Goal: Task Accomplishment & Management: Manage account settings

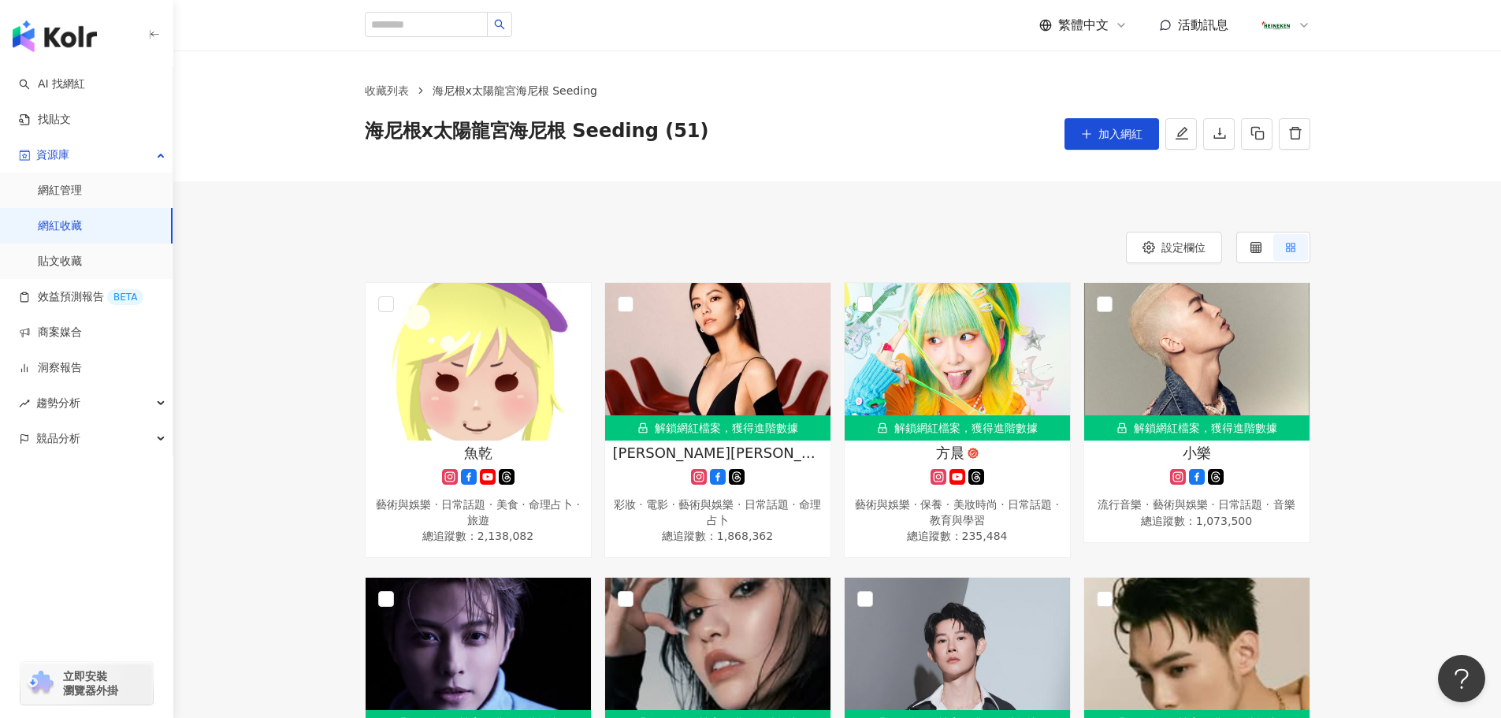
click at [1104, 128] on span "加入網紅" at bounding box center [1120, 134] width 44 height 13
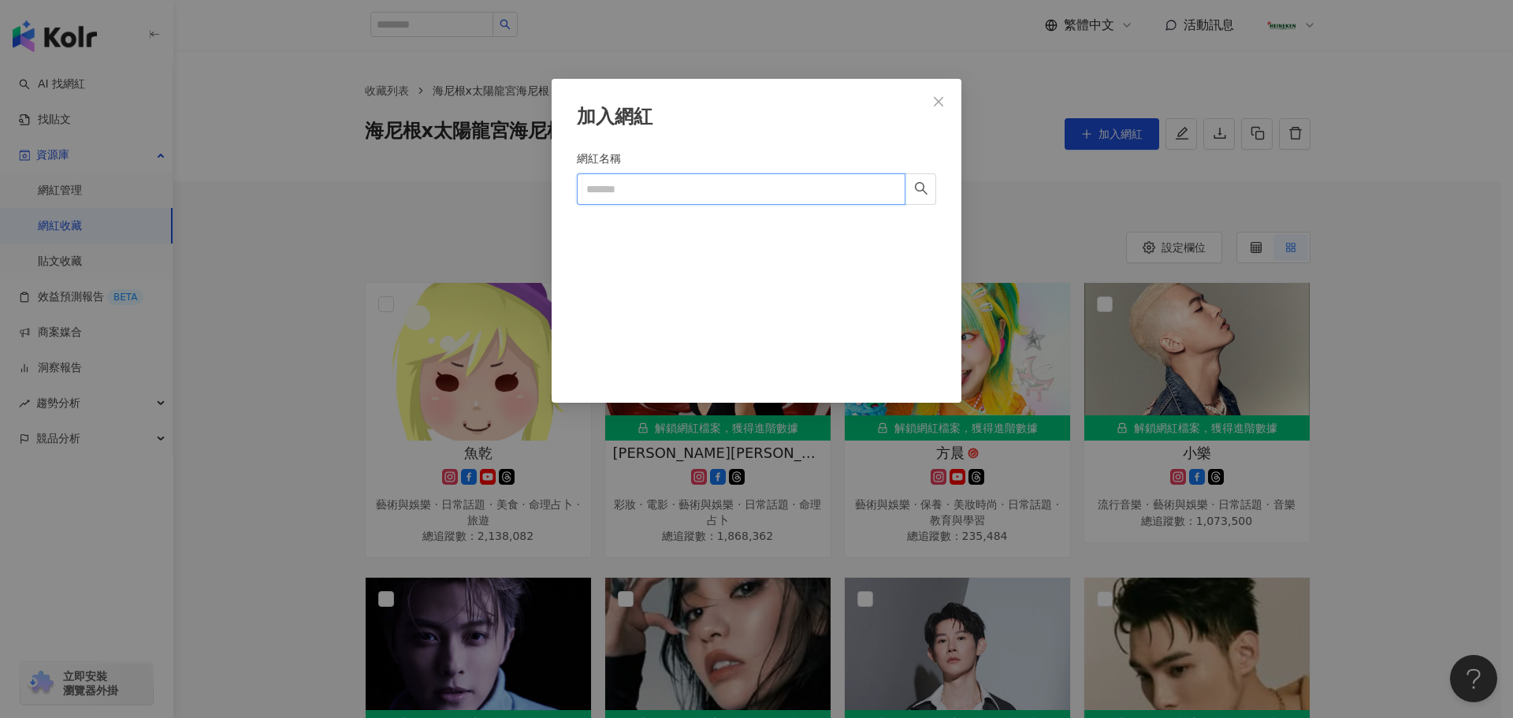
click at [733, 197] on input "網紅名稱" at bounding box center [741, 189] width 329 height 32
paste input "**********"
type input "**********"
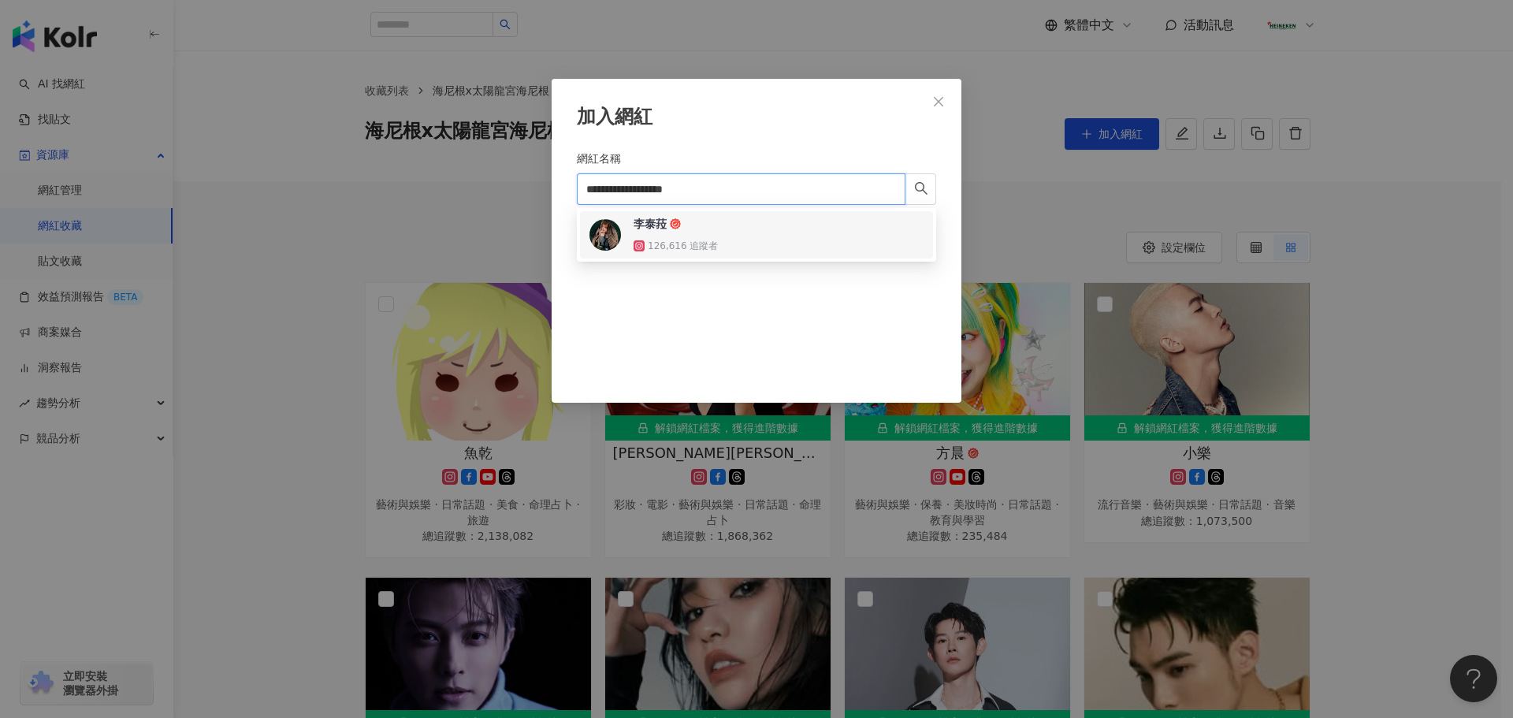
drag, startPoint x: 669, startPoint y: 231, endPoint x: 722, endPoint y: 226, distance: 53.0
click at [668, 231] on span "李泰菈" at bounding box center [684, 224] width 102 height 16
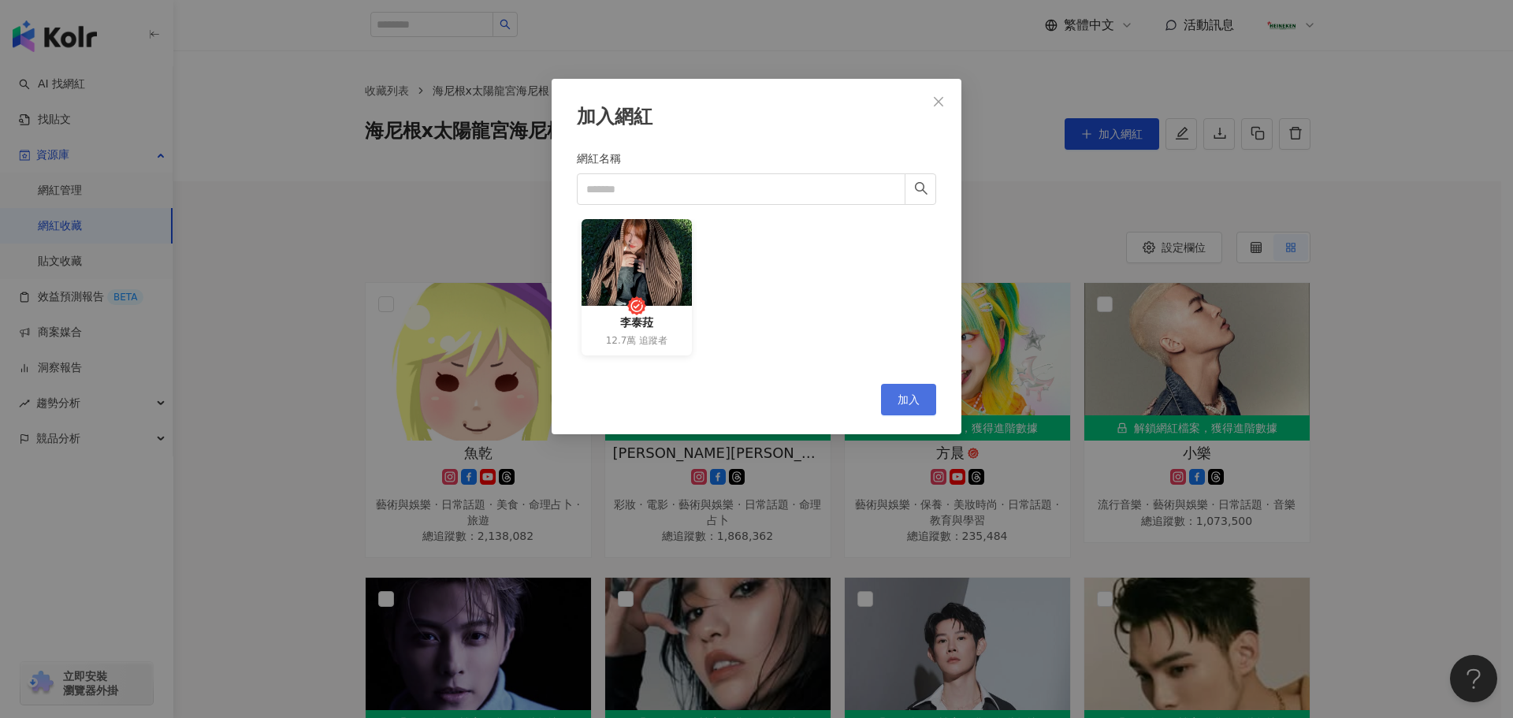
click at [907, 399] on span "加入" at bounding box center [908, 399] width 22 height 13
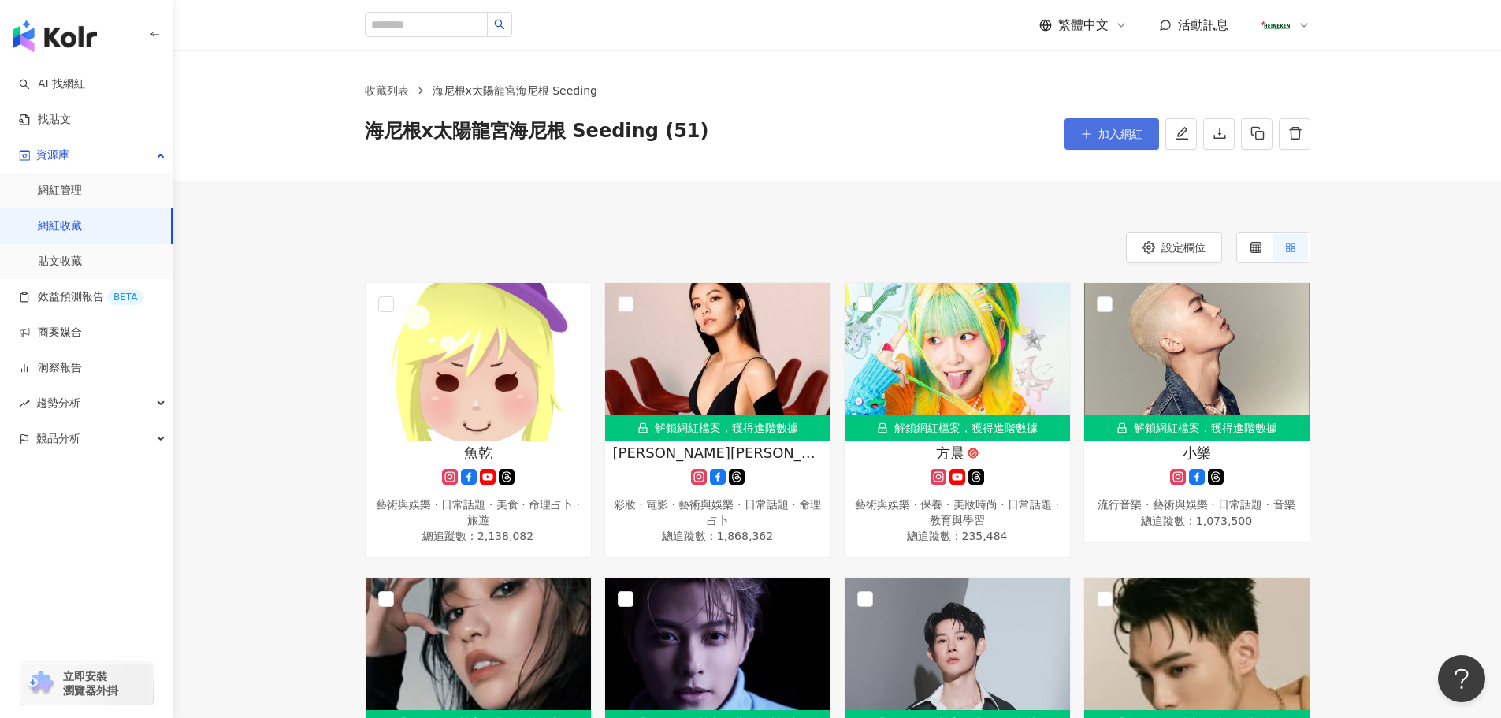
click at [1087, 128] on icon "plus" at bounding box center [1086, 133] width 11 height 11
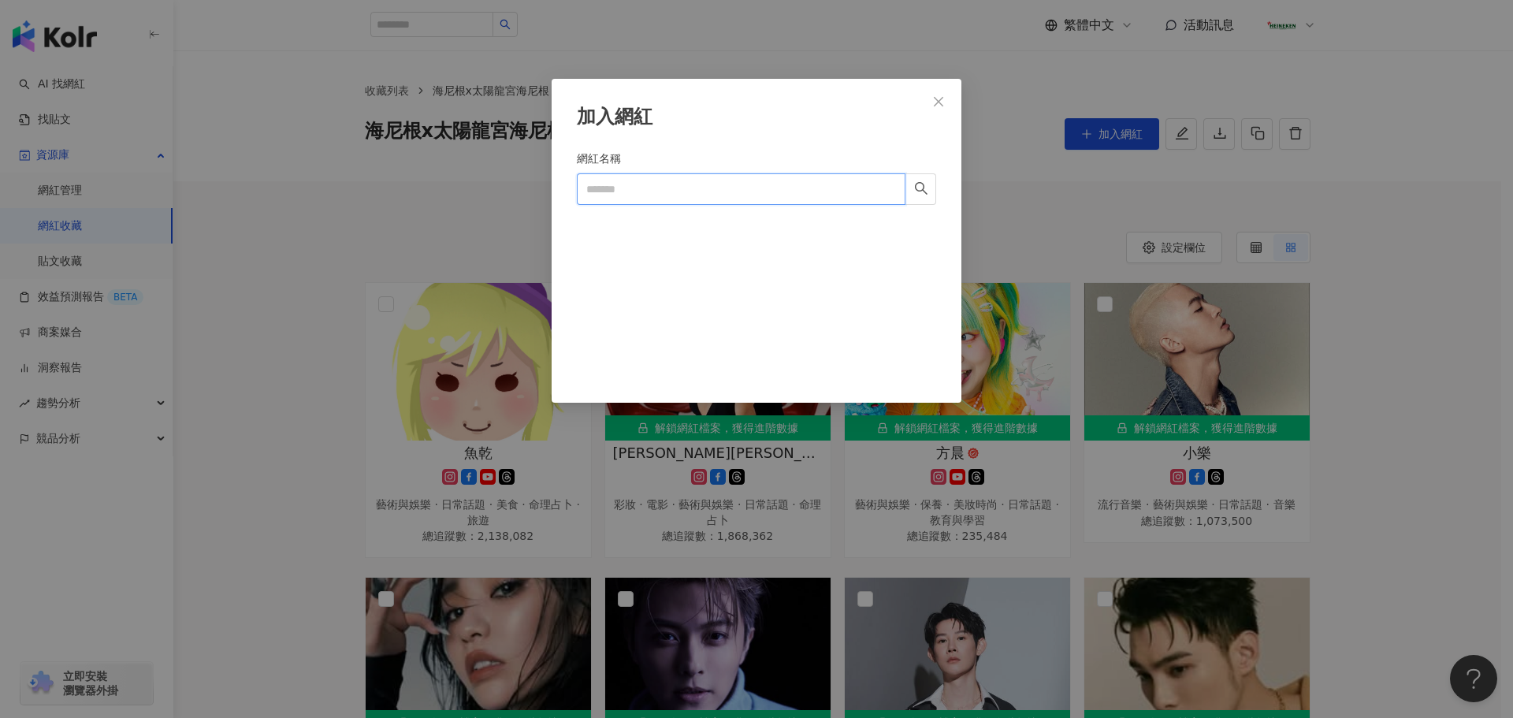
click at [693, 179] on input "網紅名稱" at bounding box center [741, 189] width 329 height 32
paste input "***"
type input "***"
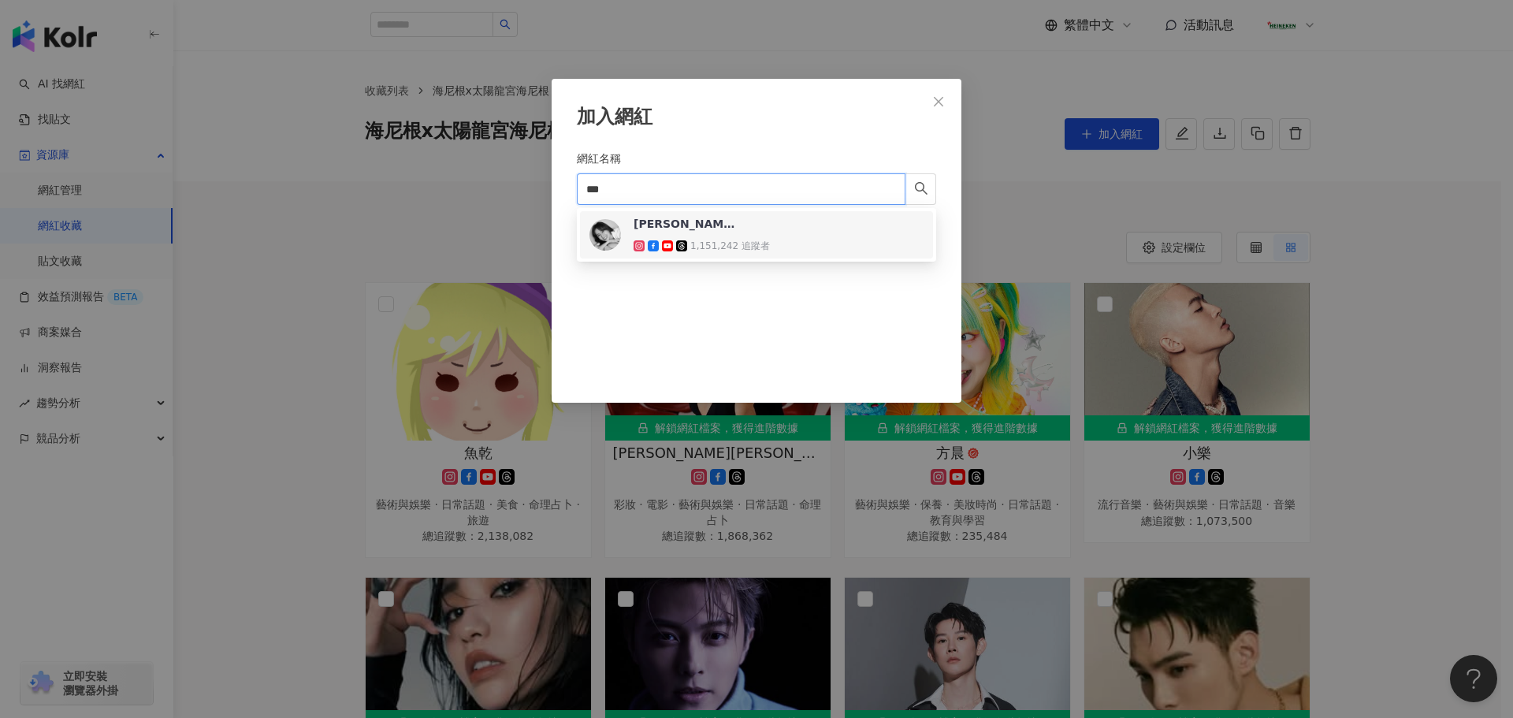
click at [744, 236] on div "袁艾菲 1,151,242 追蹤者" at bounding box center [701, 235] width 136 height 38
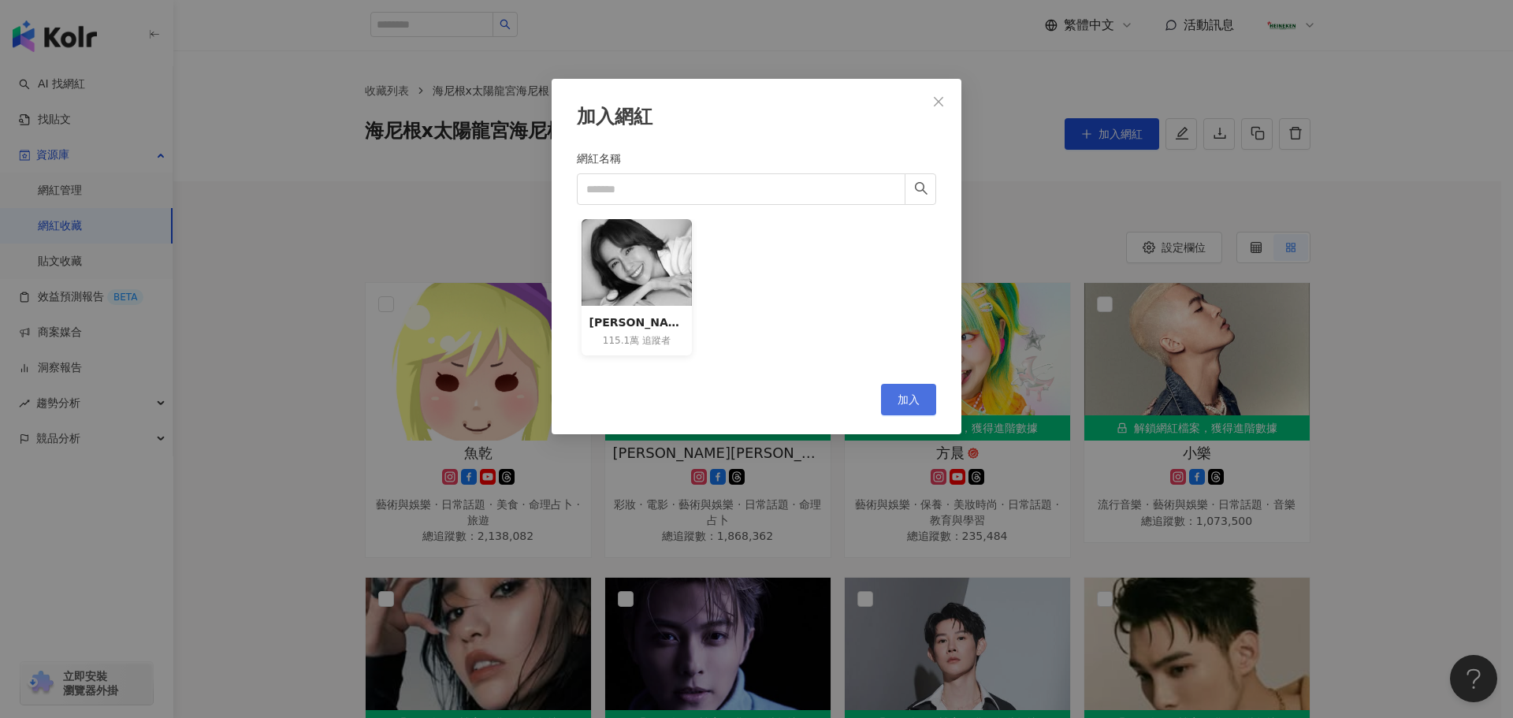
click at [927, 403] on button "加入" at bounding box center [908, 400] width 55 height 32
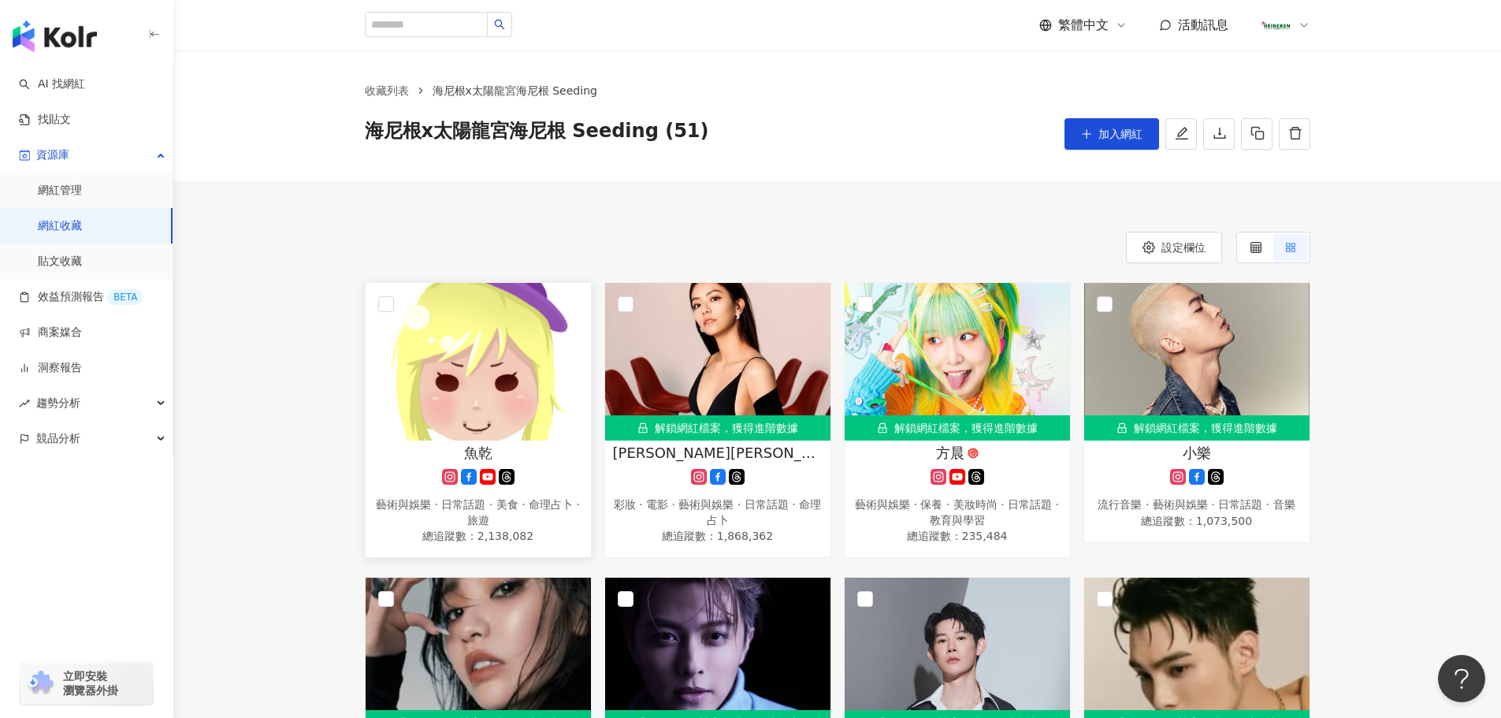
drag, startPoint x: 1104, startPoint y: 140, endPoint x: 550, endPoint y: 370, distance: 599.5
click at [1104, 140] on span "加入網紅" at bounding box center [1120, 134] width 44 height 13
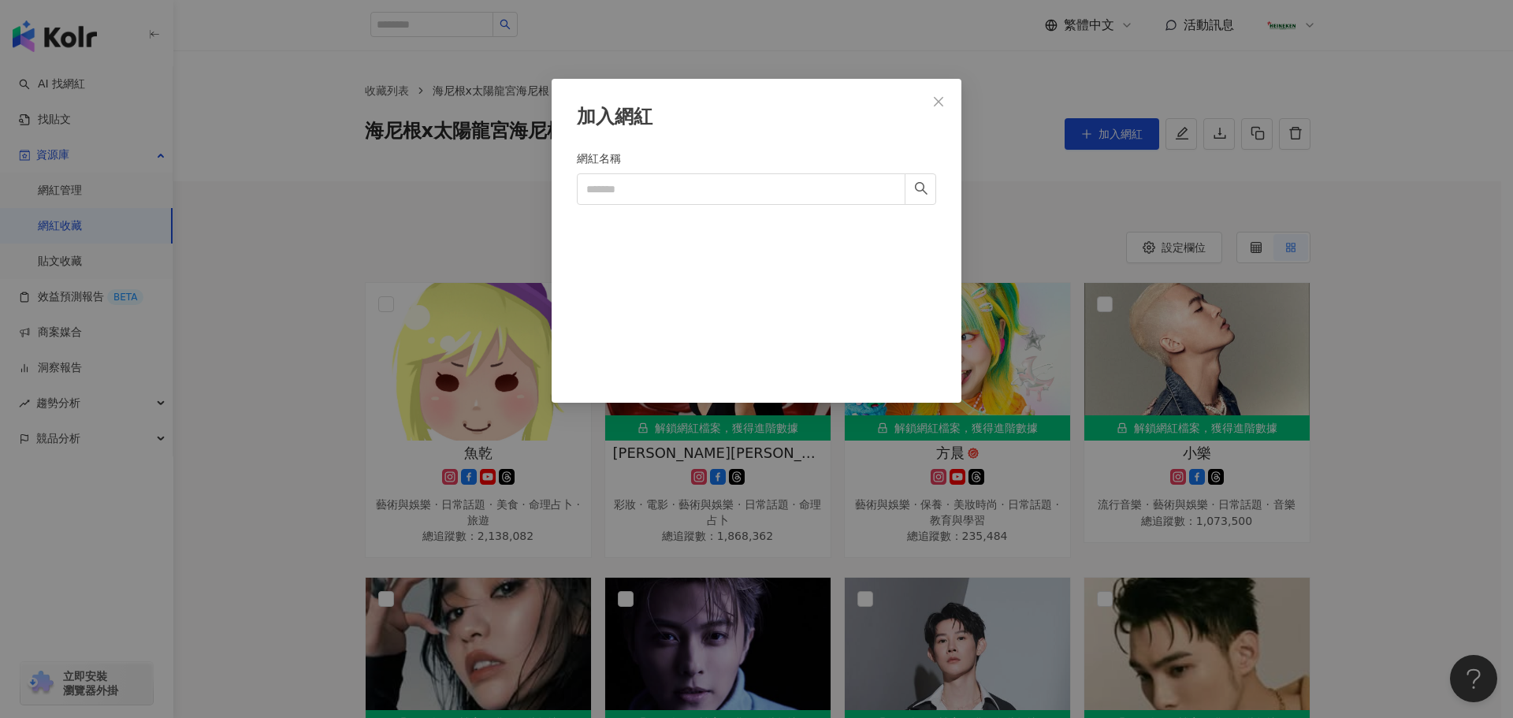
click at [763, 216] on form "網紅名稱" at bounding box center [756, 257] width 359 height 215
click at [738, 185] on input "網紅名稱" at bounding box center [741, 189] width 329 height 32
paste input "*********"
type input "*********"
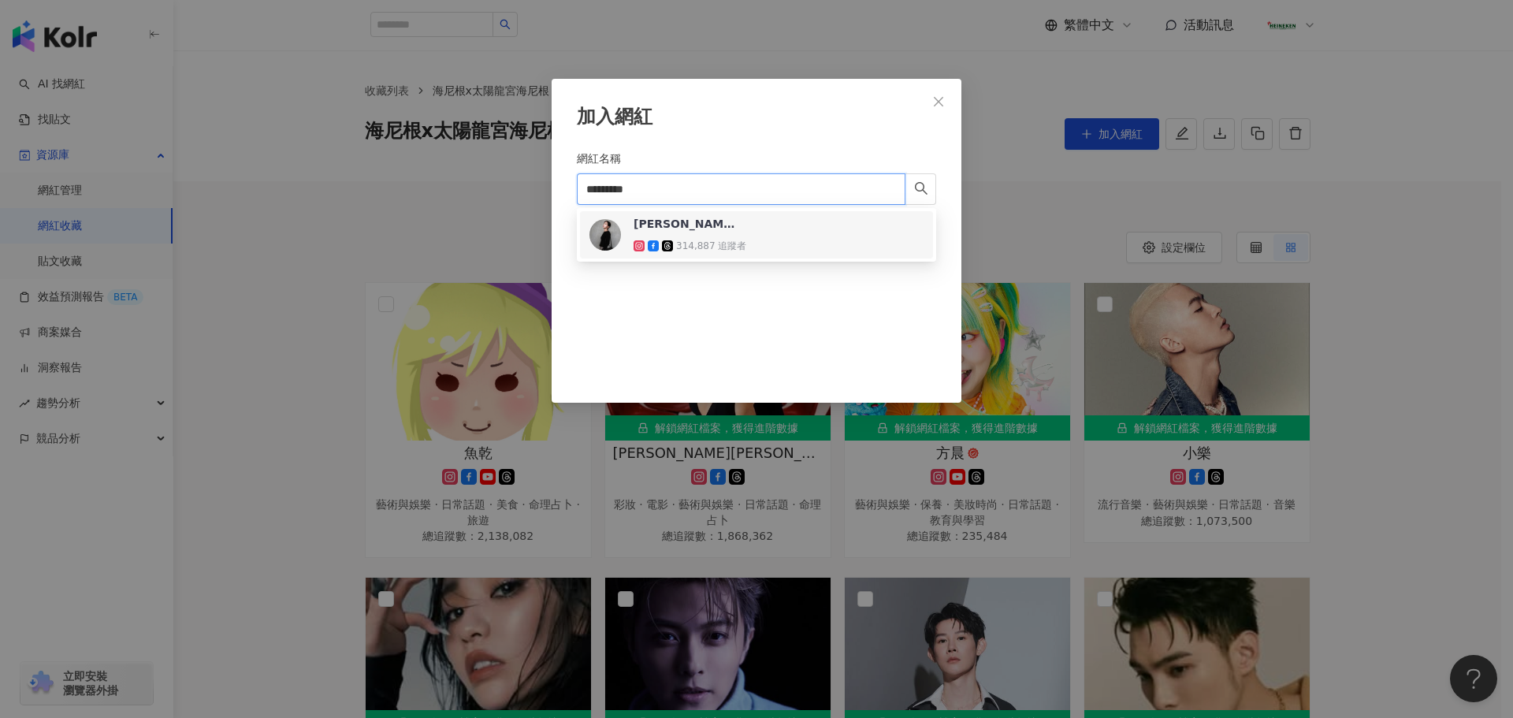
click at [755, 234] on div "陳妤 314,887 追蹤者" at bounding box center [756, 235] width 334 height 38
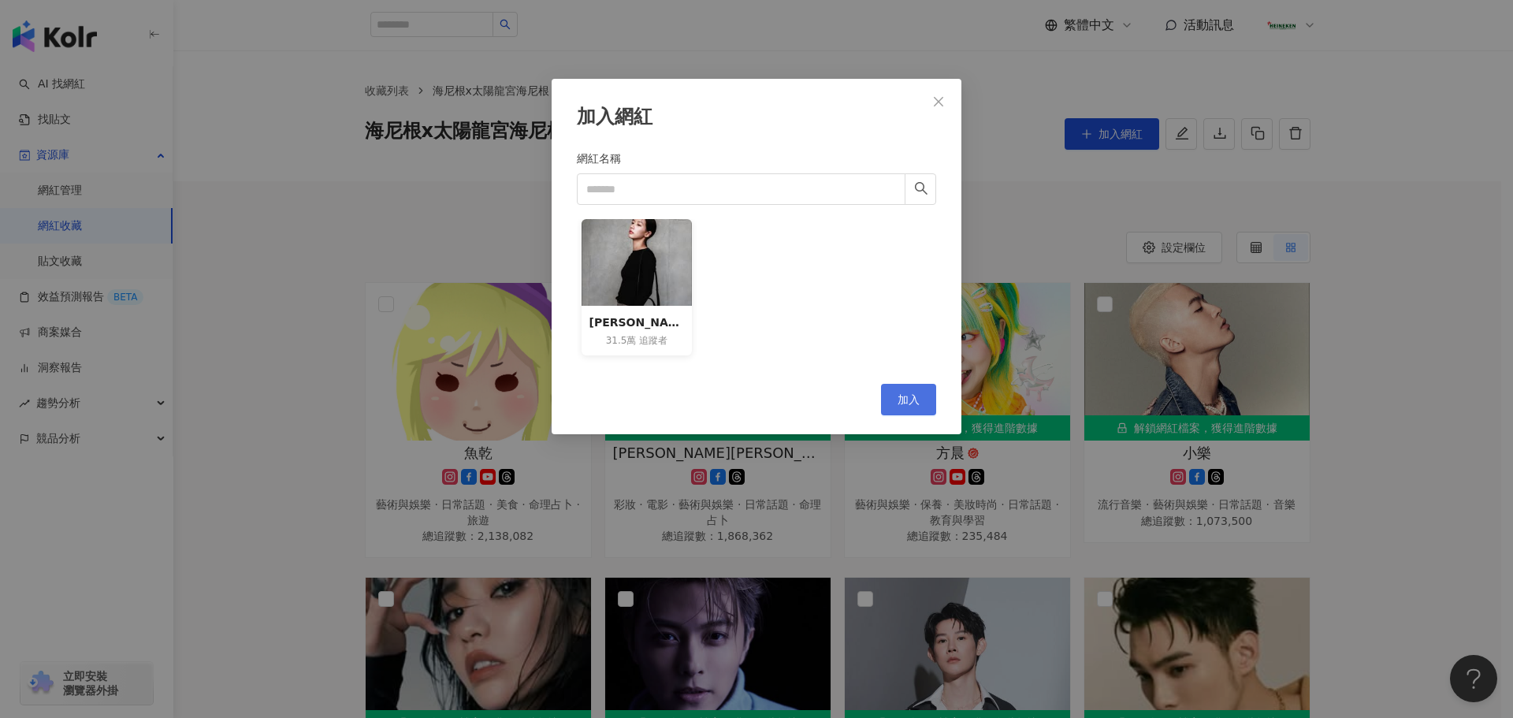
click at [916, 388] on button "加入" at bounding box center [908, 400] width 55 height 32
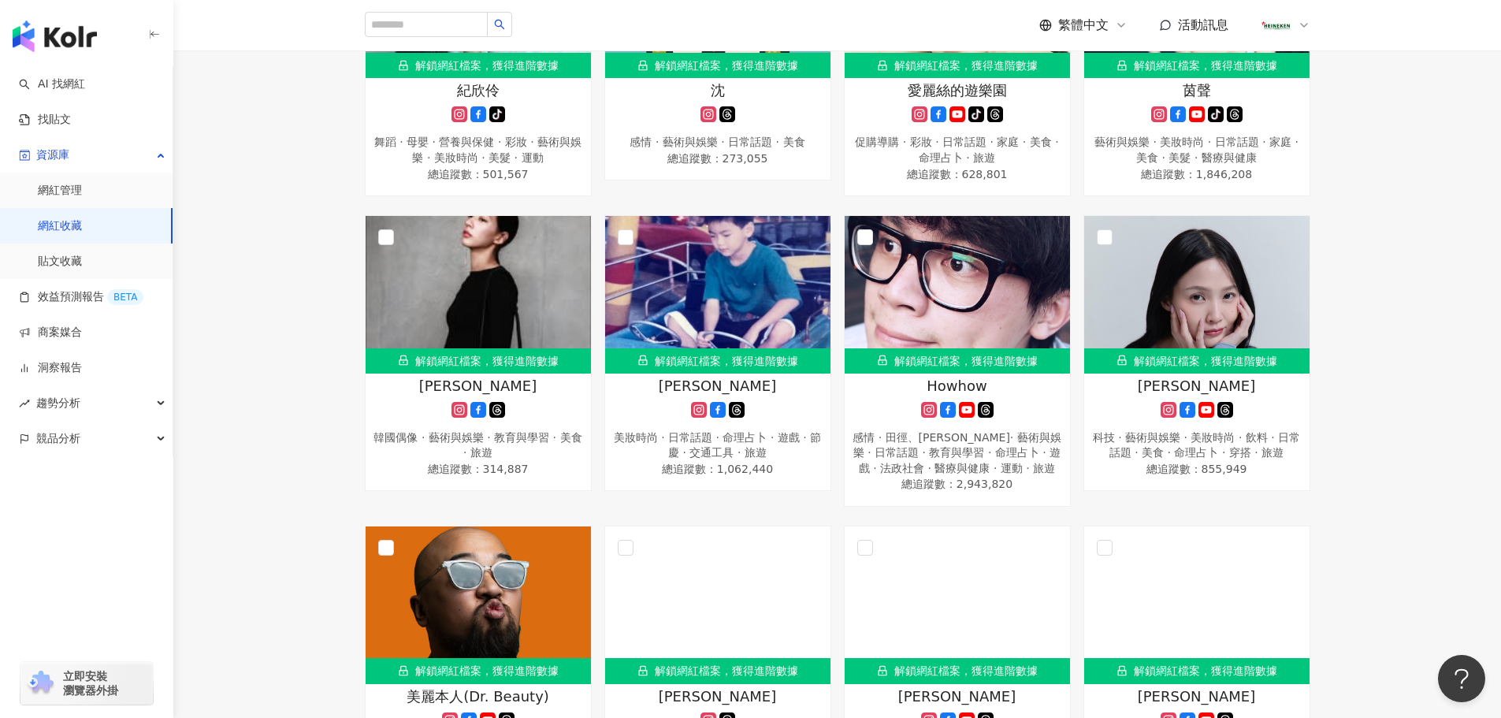
scroll to position [2285, 0]
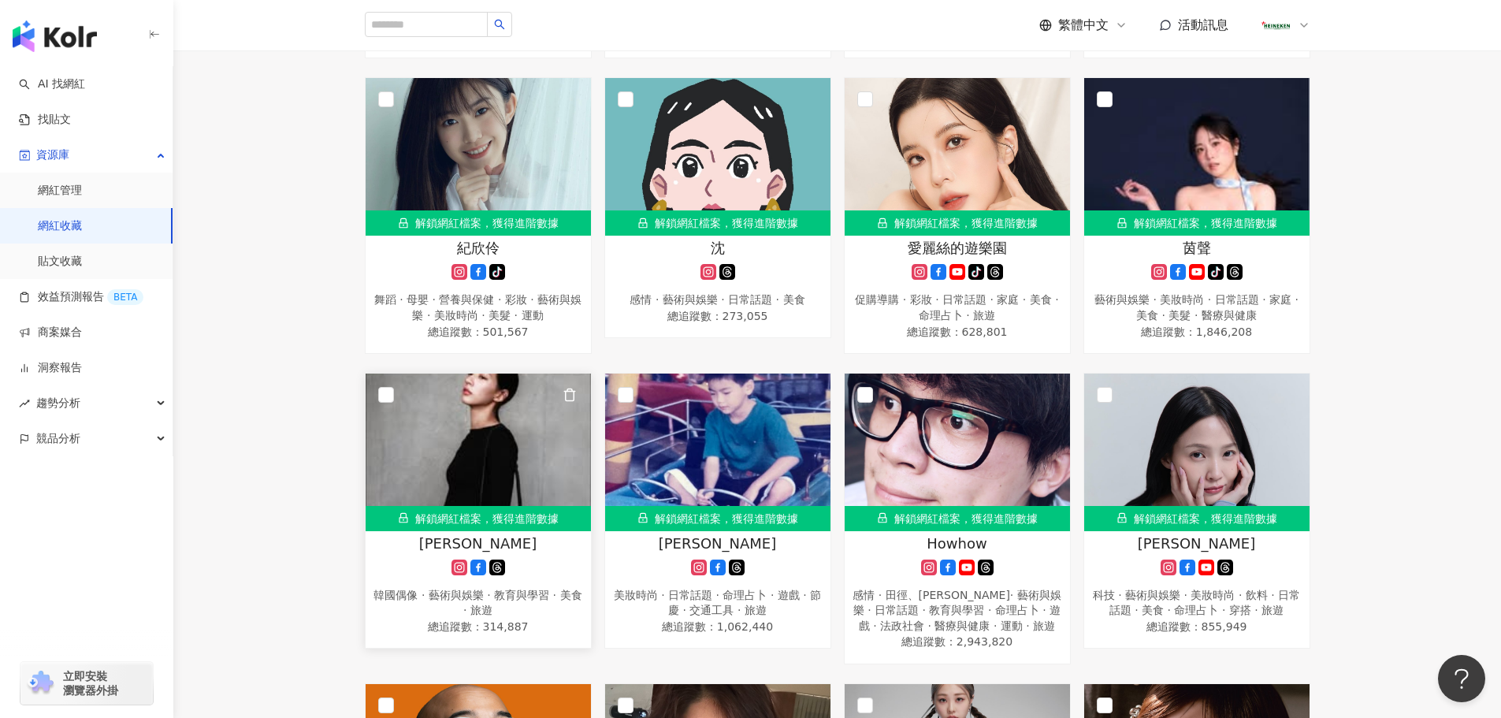
click at [456, 559] on g at bounding box center [459, 567] width 16 height 16
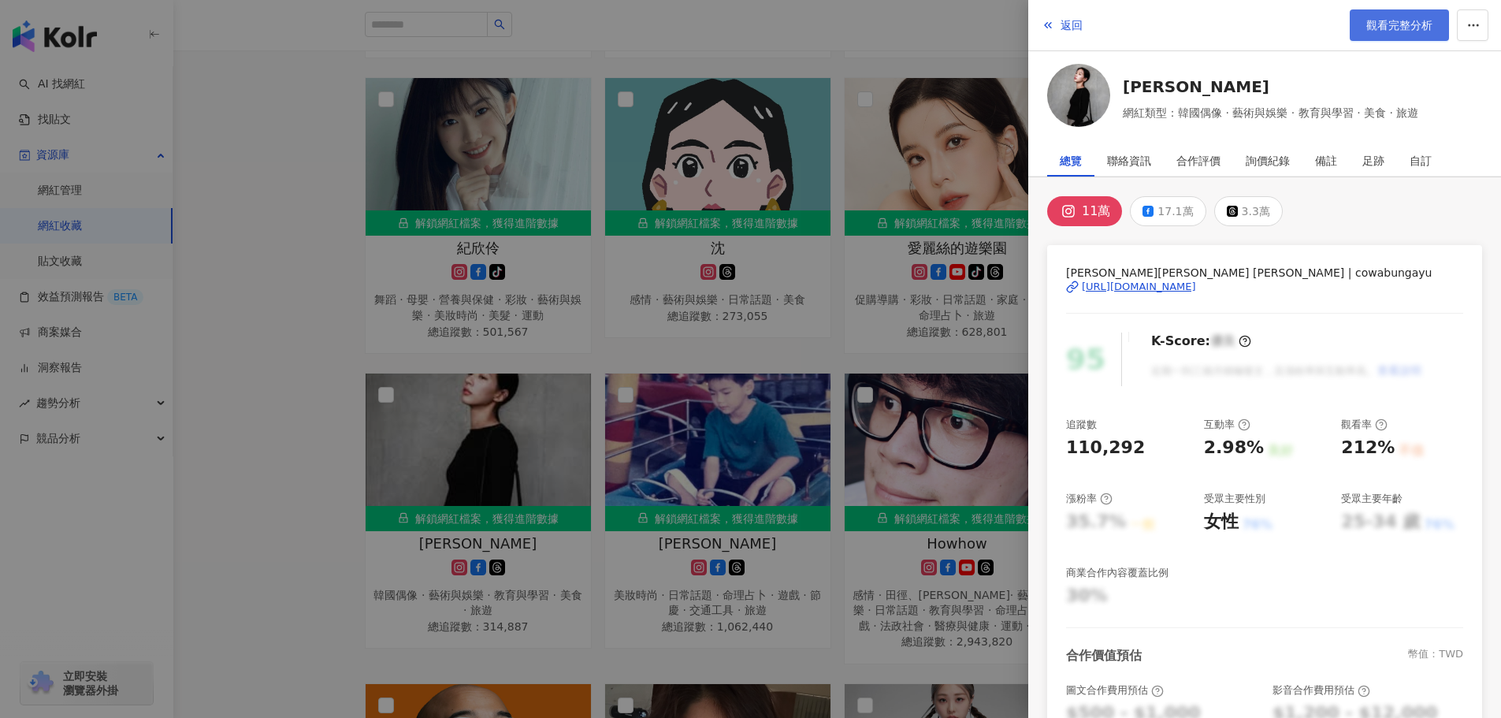
click at [1364, 20] on link "觀看完整分析" at bounding box center [1399, 25] width 99 height 32
click at [1062, 17] on button "返回" at bounding box center [1062, 25] width 43 height 32
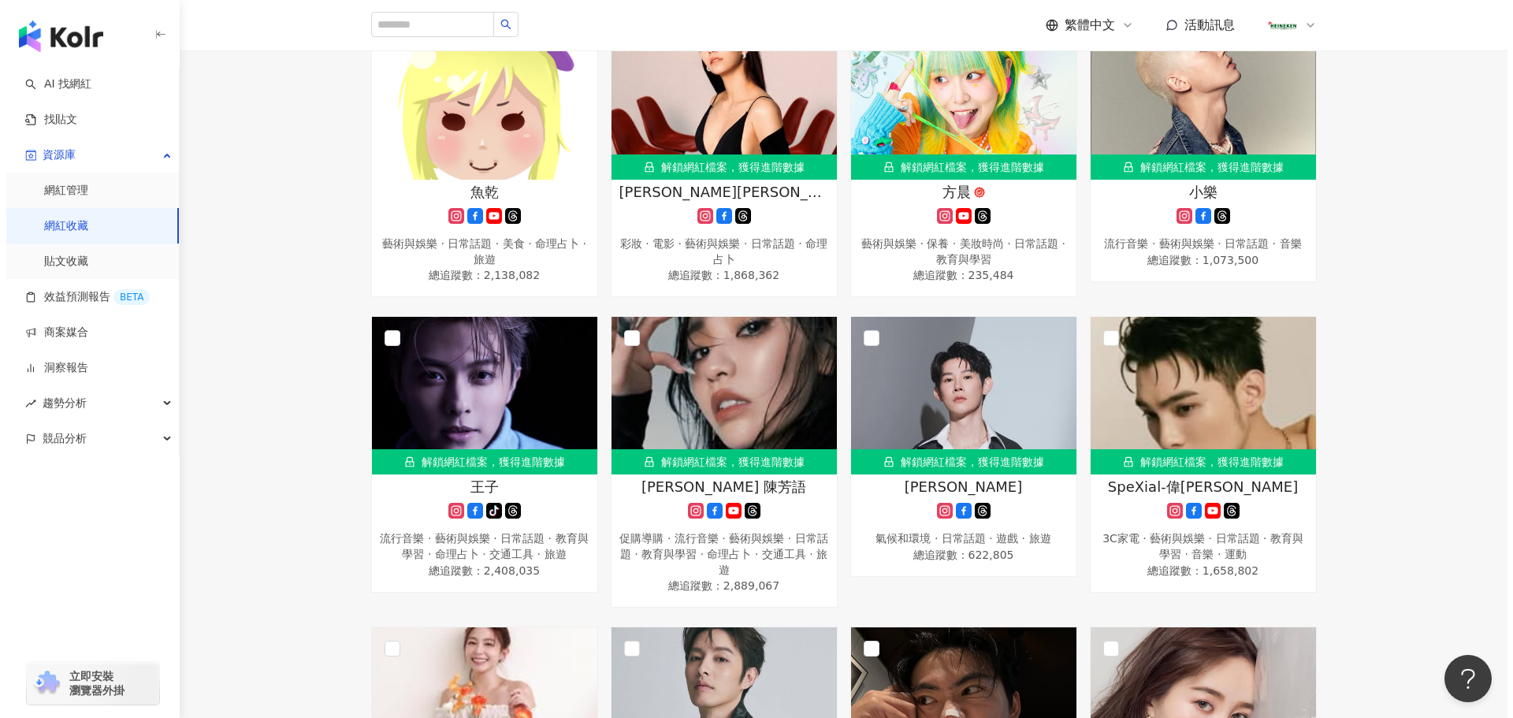
scroll to position [0, 0]
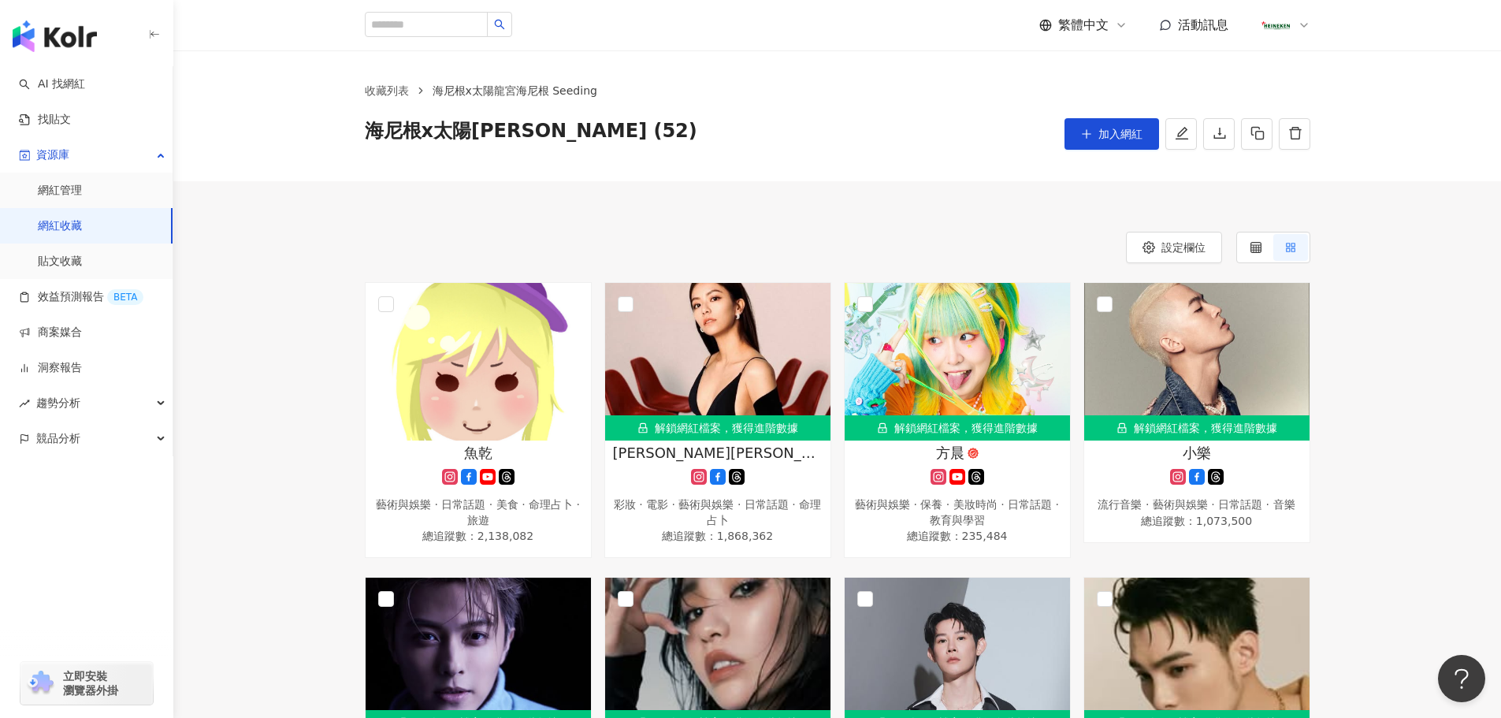
drag, startPoint x: 1213, startPoint y: 143, endPoint x: 1148, endPoint y: 268, distance: 141.0
click at [1213, 143] on button "button" at bounding box center [1219, 134] width 32 height 32
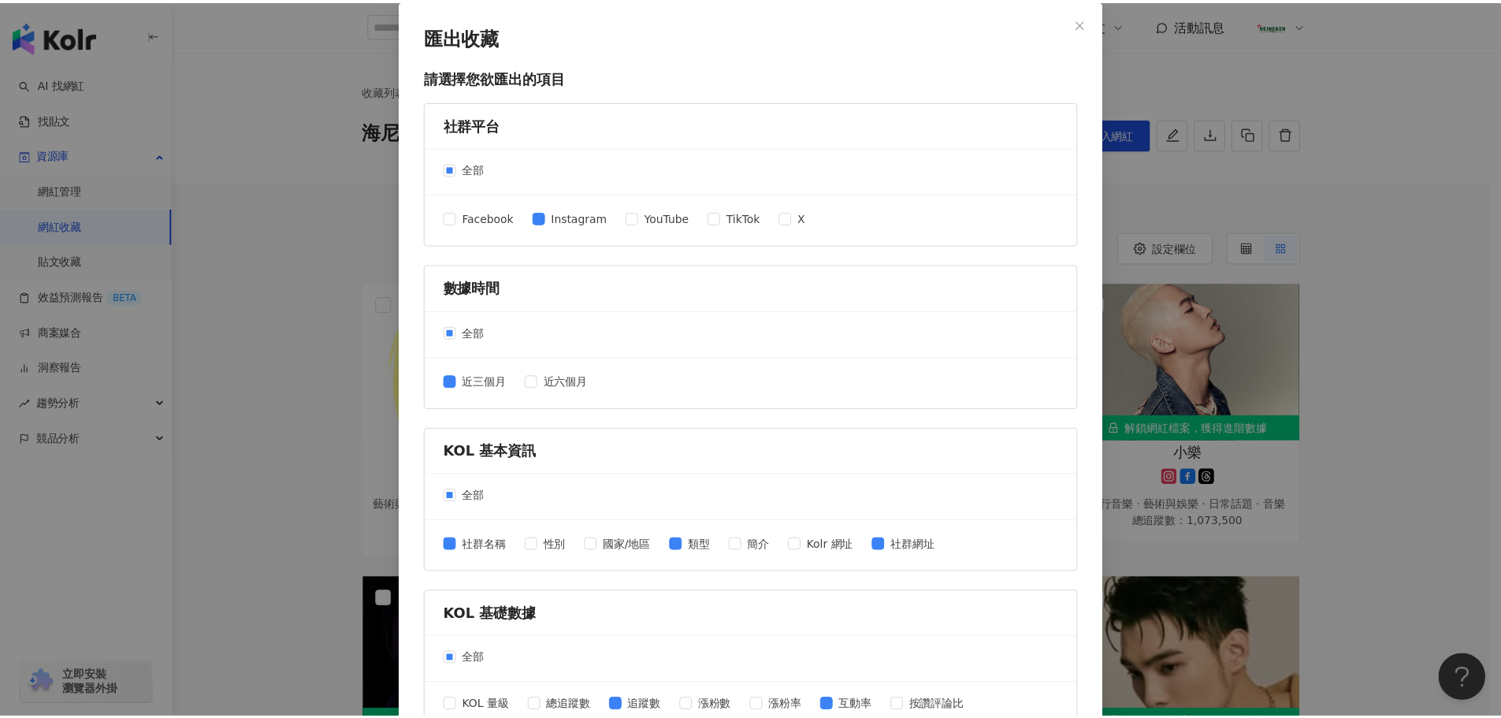
scroll to position [506, 0]
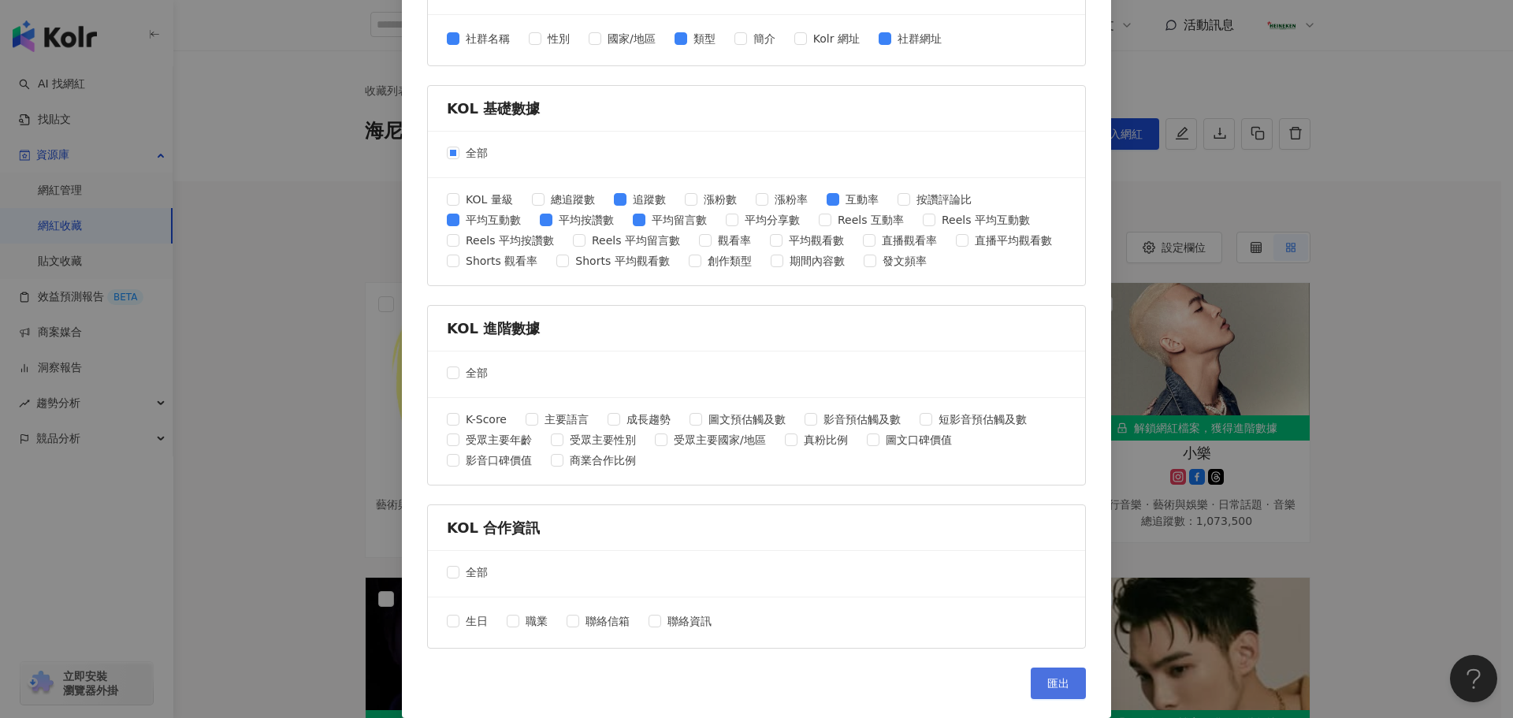
click at [1049, 685] on span "匯出" at bounding box center [1058, 683] width 22 height 13
click at [292, 291] on div "匯出收藏 請選擇您欲匯出的項目 社群平台 全部 Facebook Instagram YouTube TikTok X 數據時間 全部 近三個月 近六個月 K…" at bounding box center [756, 359] width 1513 height 718
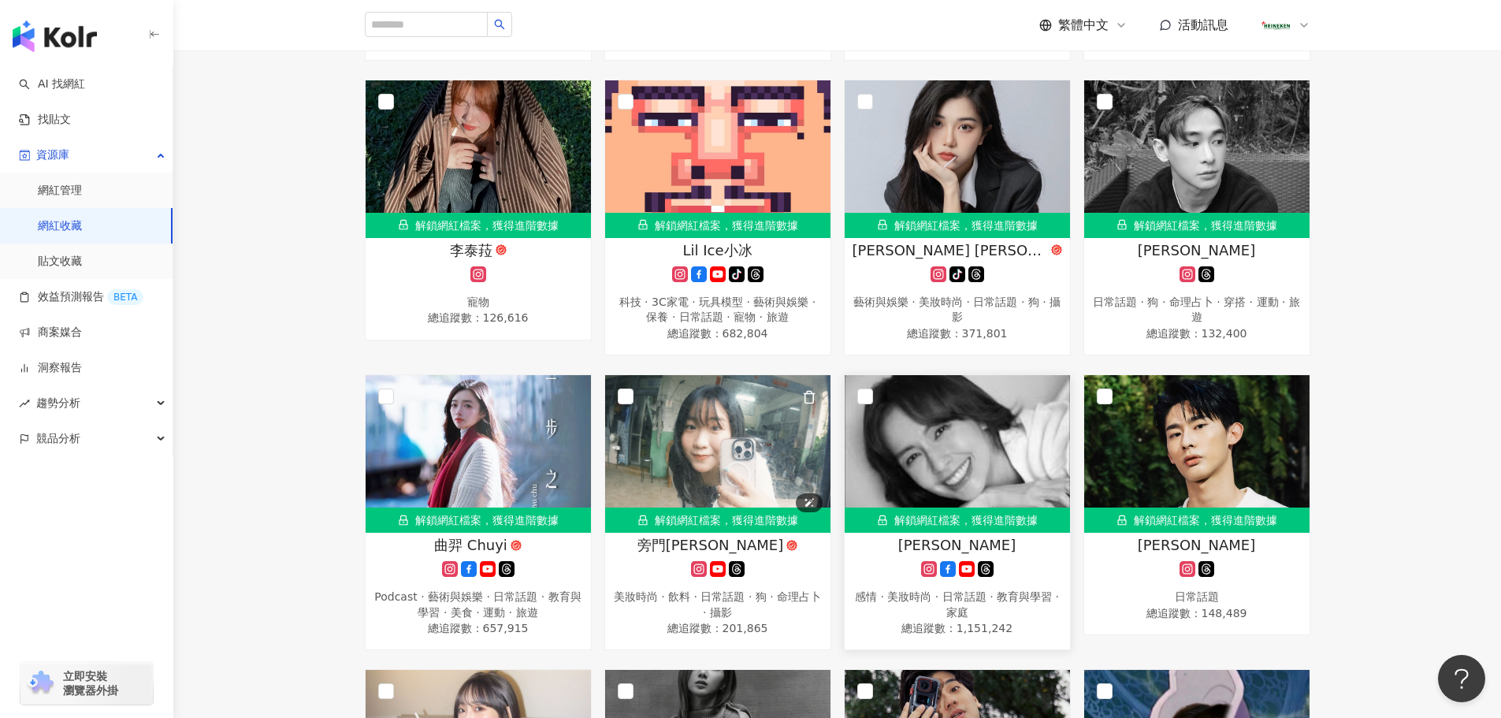
scroll to position [1182, 0]
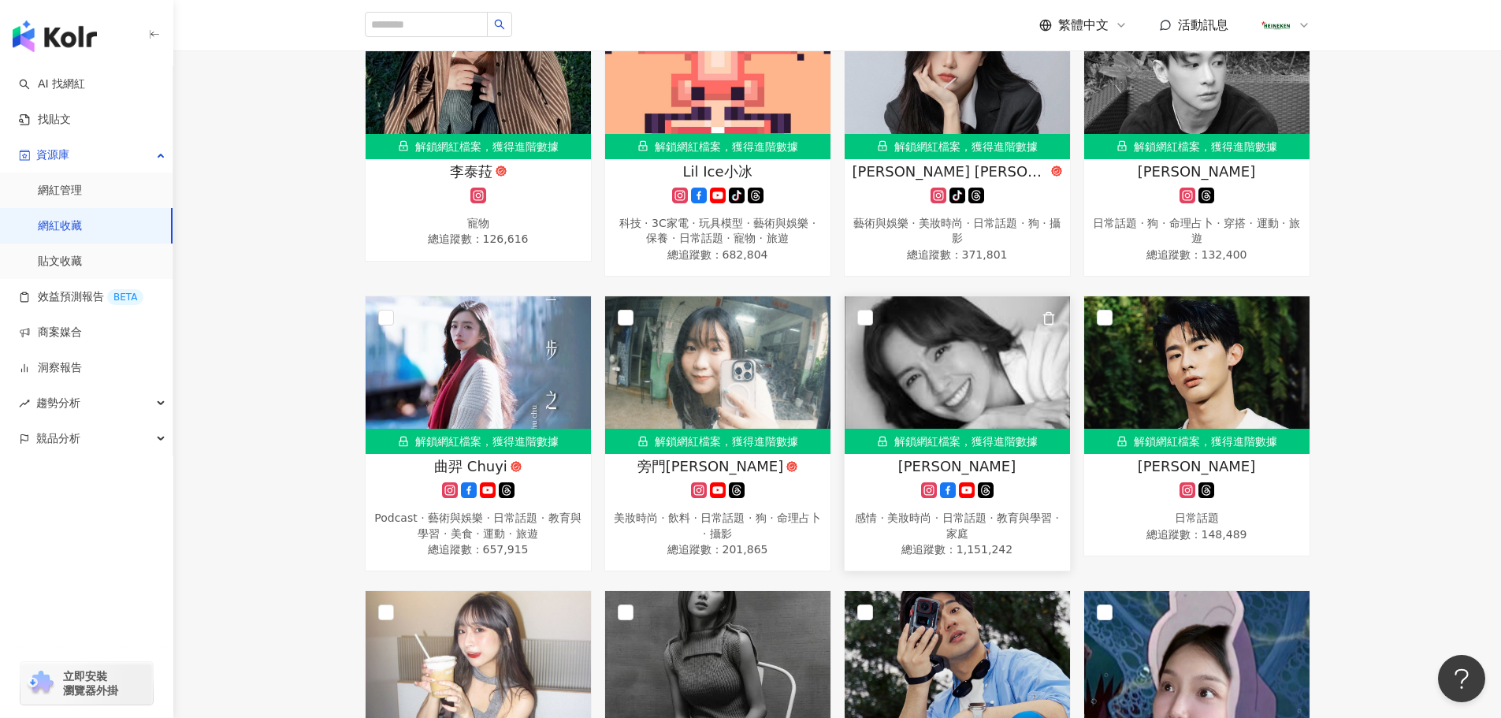
click at [925, 486] on icon at bounding box center [928, 490] width 9 height 9
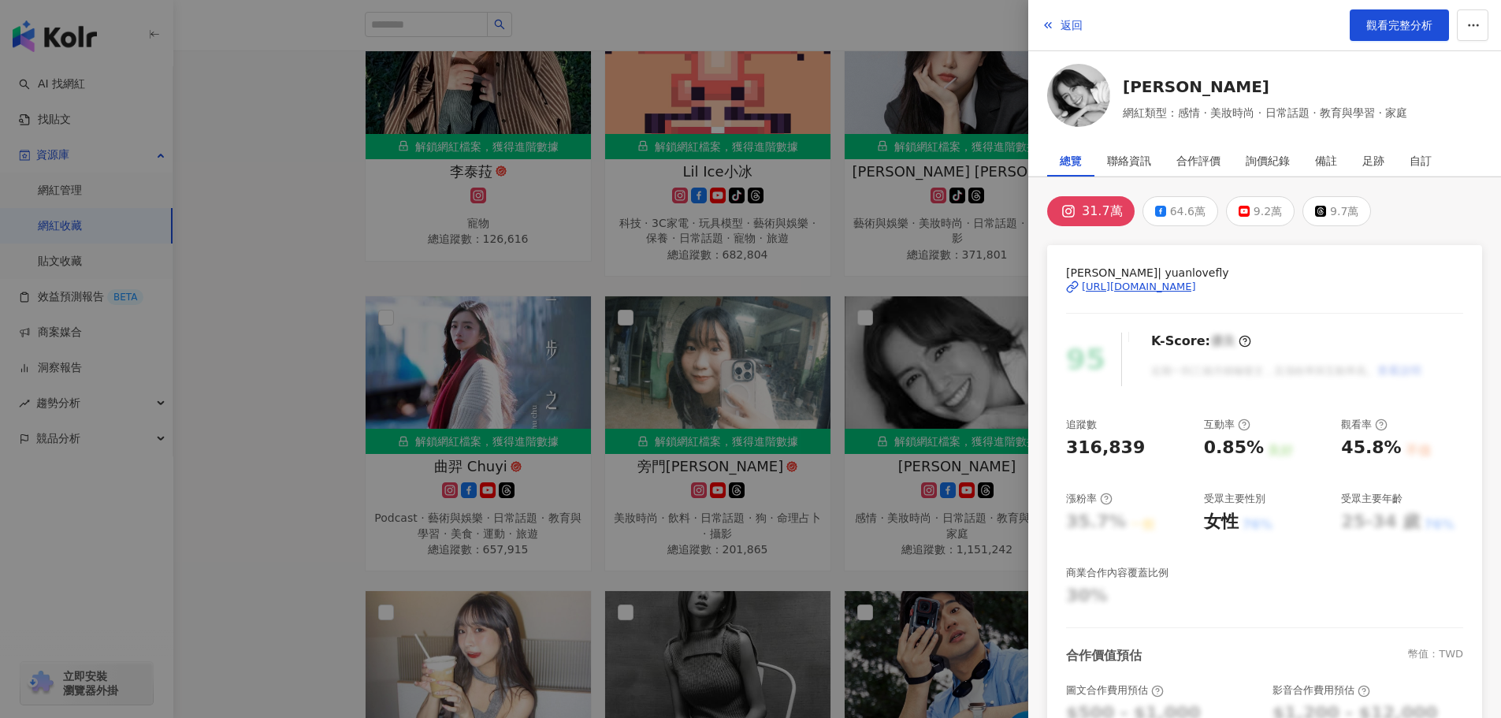
drag, startPoint x: 1070, startPoint y: 30, endPoint x: 1063, endPoint y: 87, distance: 57.2
click at [1071, 30] on span "返回" at bounding box center [1071, 25] width 22 height 13
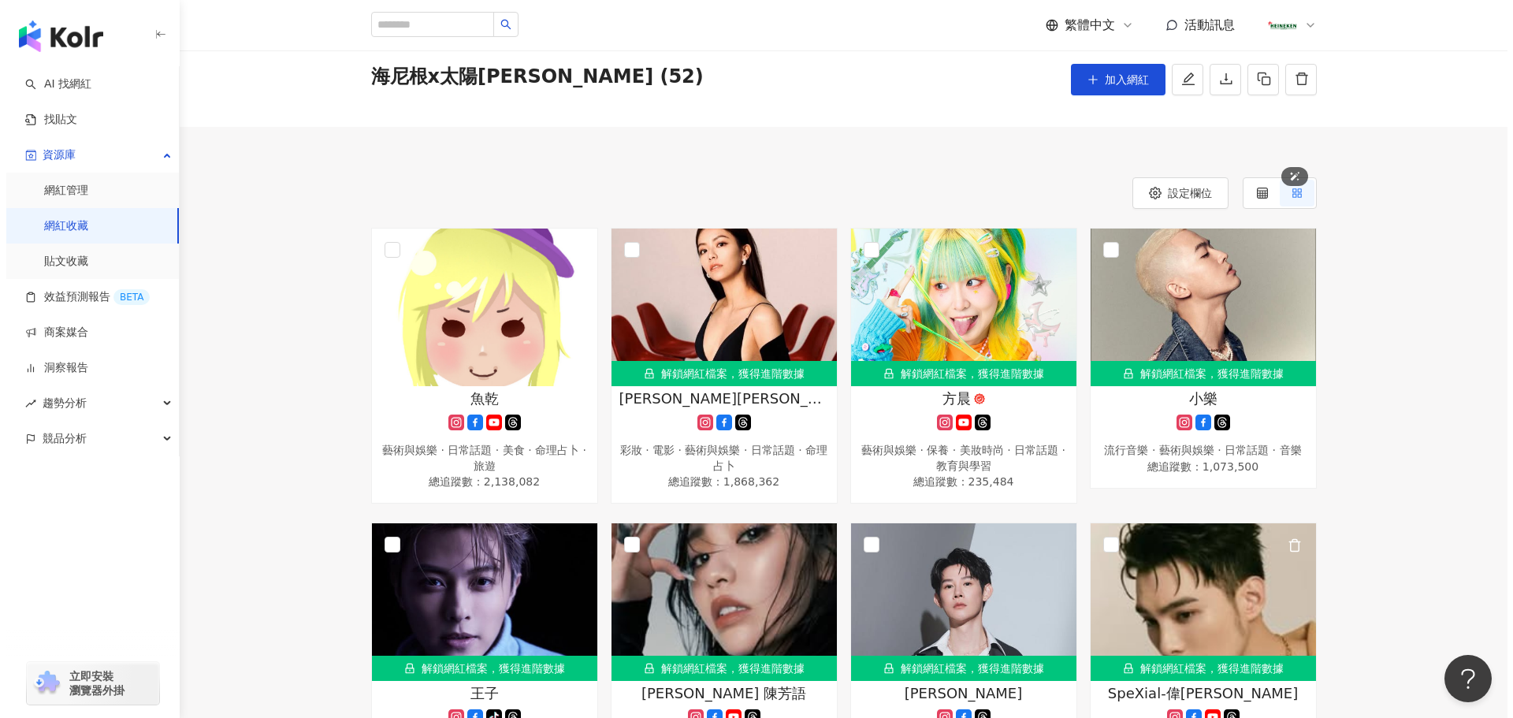
scroll to position [0, 0]
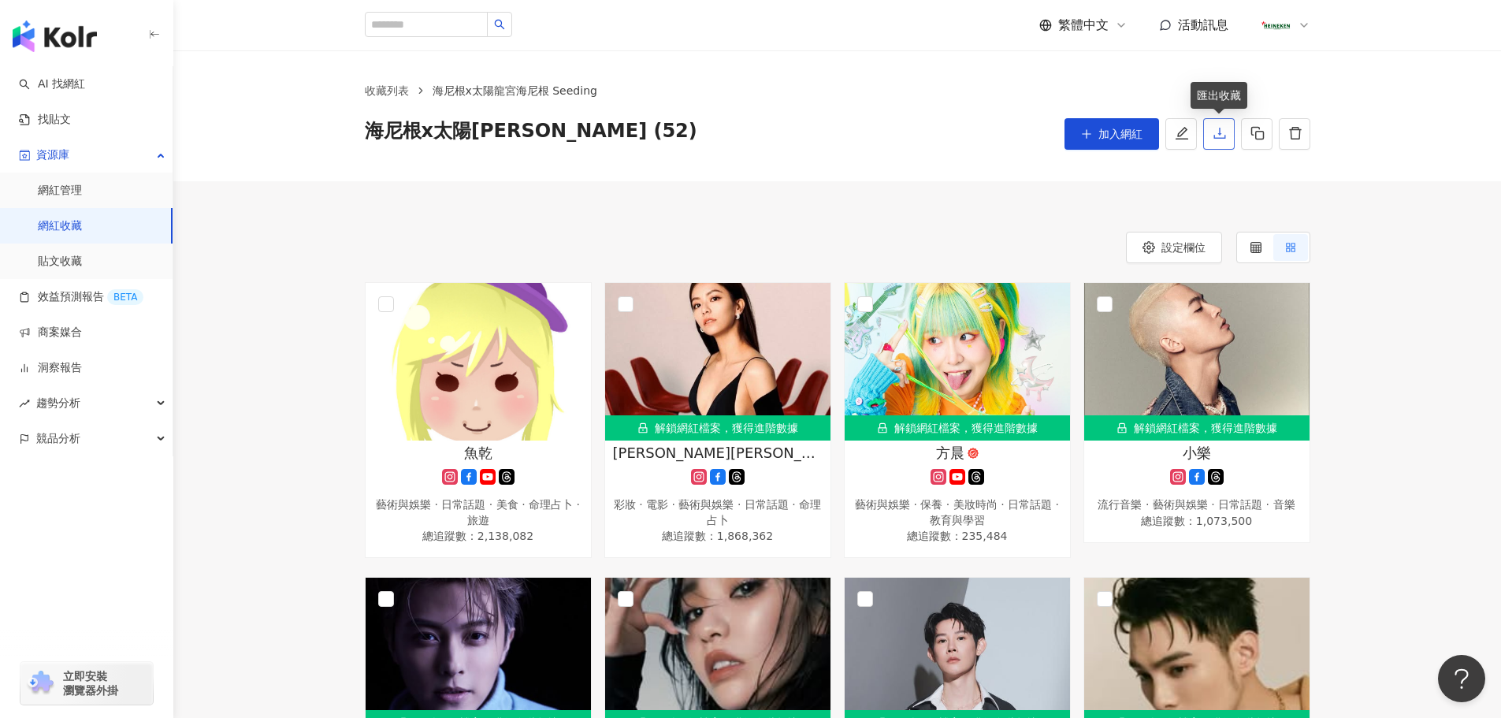
click at [1224, 126] on button "button" at bounding box center [1219, 134] width 32 height 32
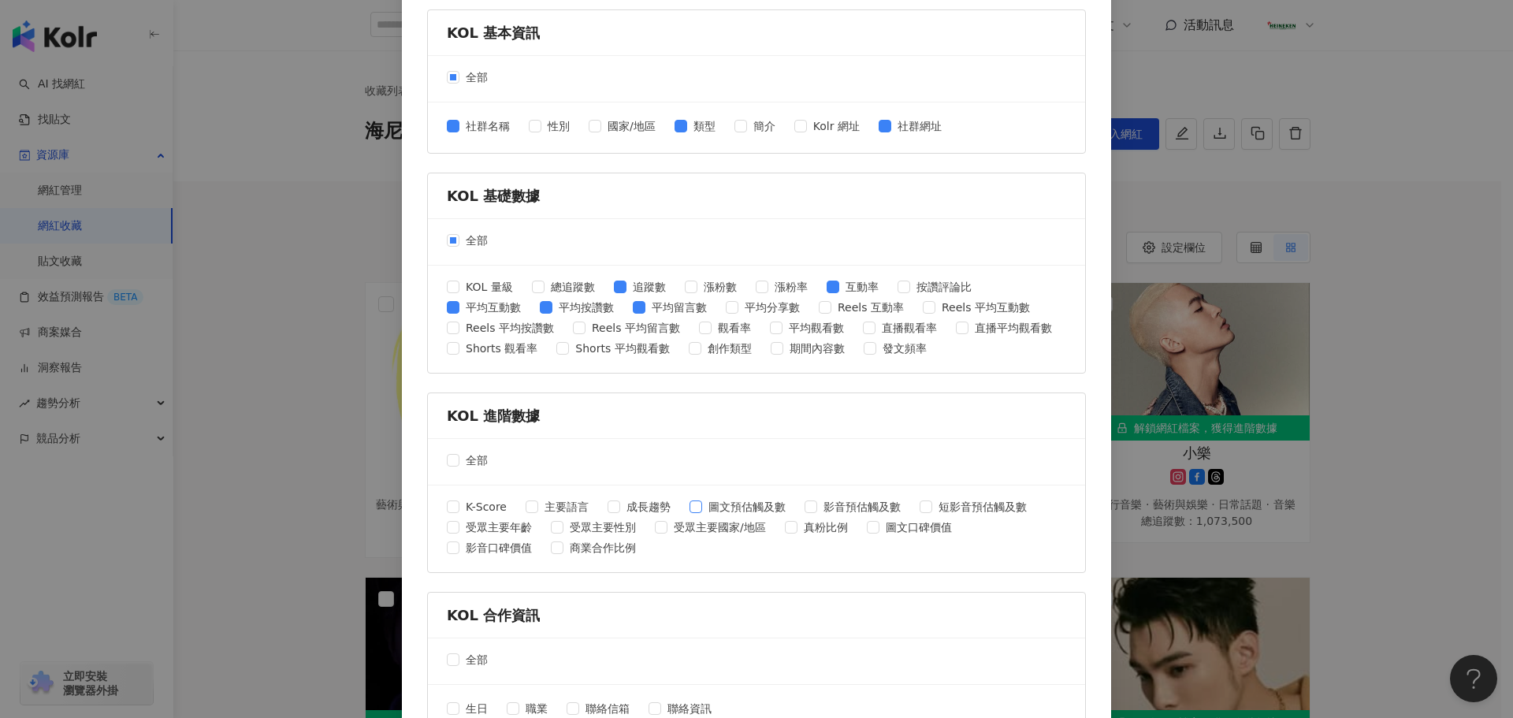
scroll to position [506, 0]
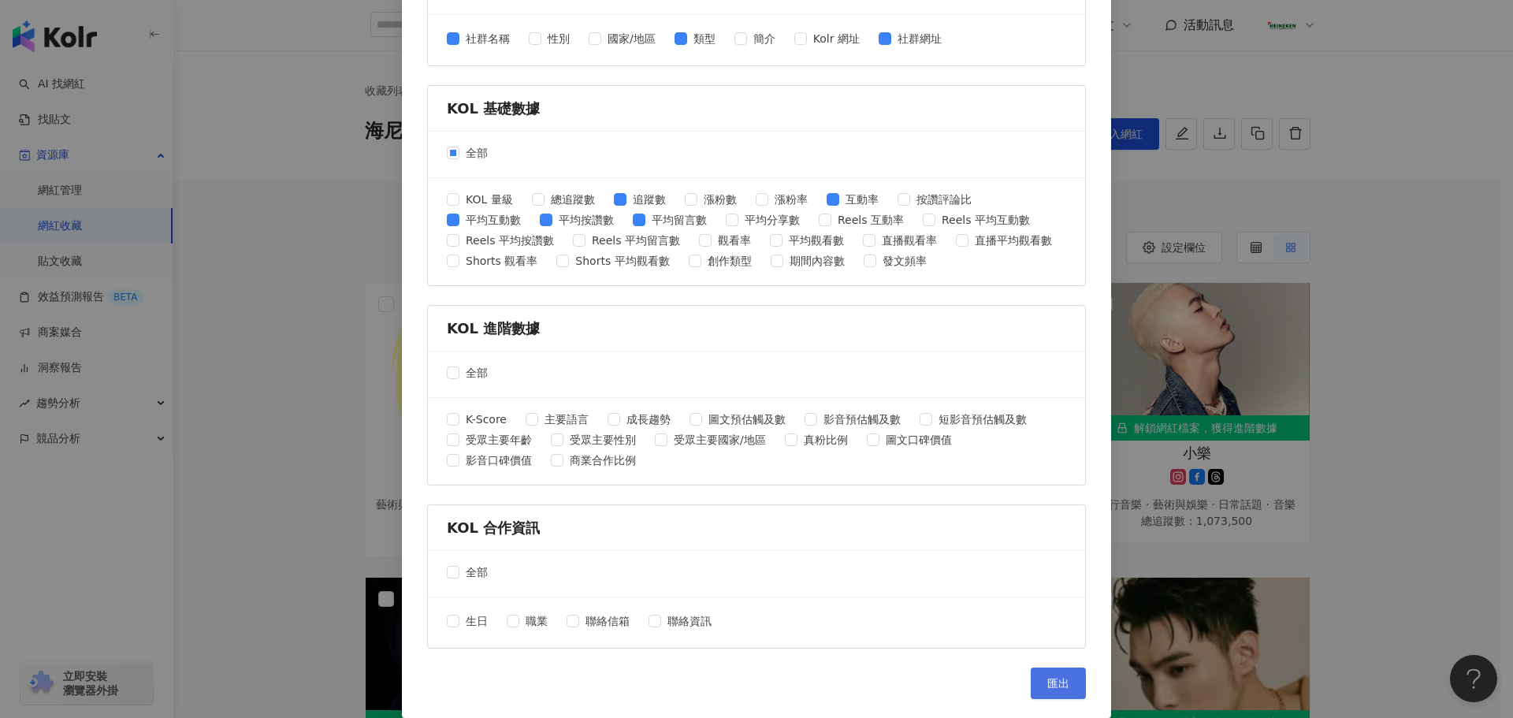
drag, startPoint x: 1071, startPoint y: 693, endPoint x: 1052, endPoint y: 670, distance: 29.7
click at [1072, 693] on button "匯出" at bounding box center [1058, 683] width 55 height 32
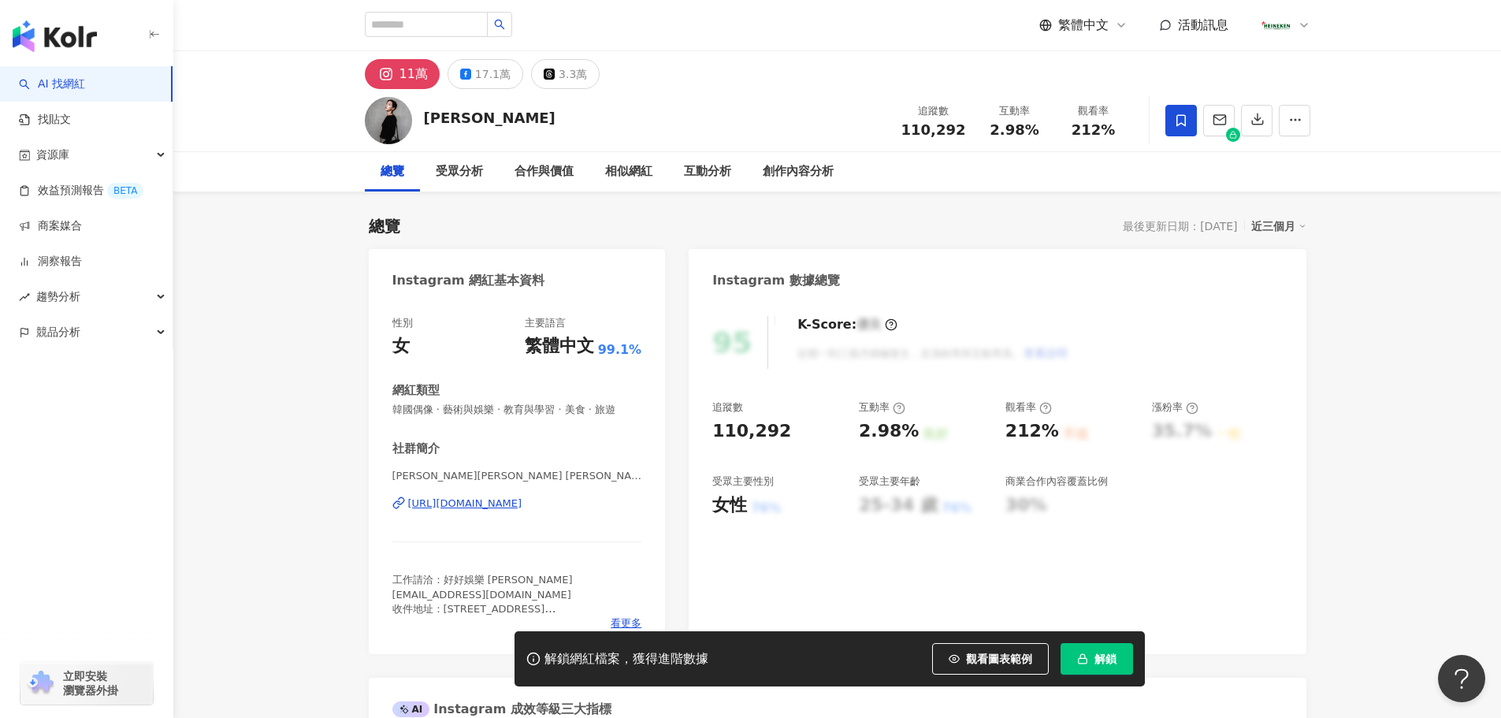
click at [503, 506] on div "[URL][DOMAIN_NAME]" at bounding box center [465, 503] width 114 height 14
click at [1259, 125] on icon "button" at bounding box center [1257, 119] width 14 height 14
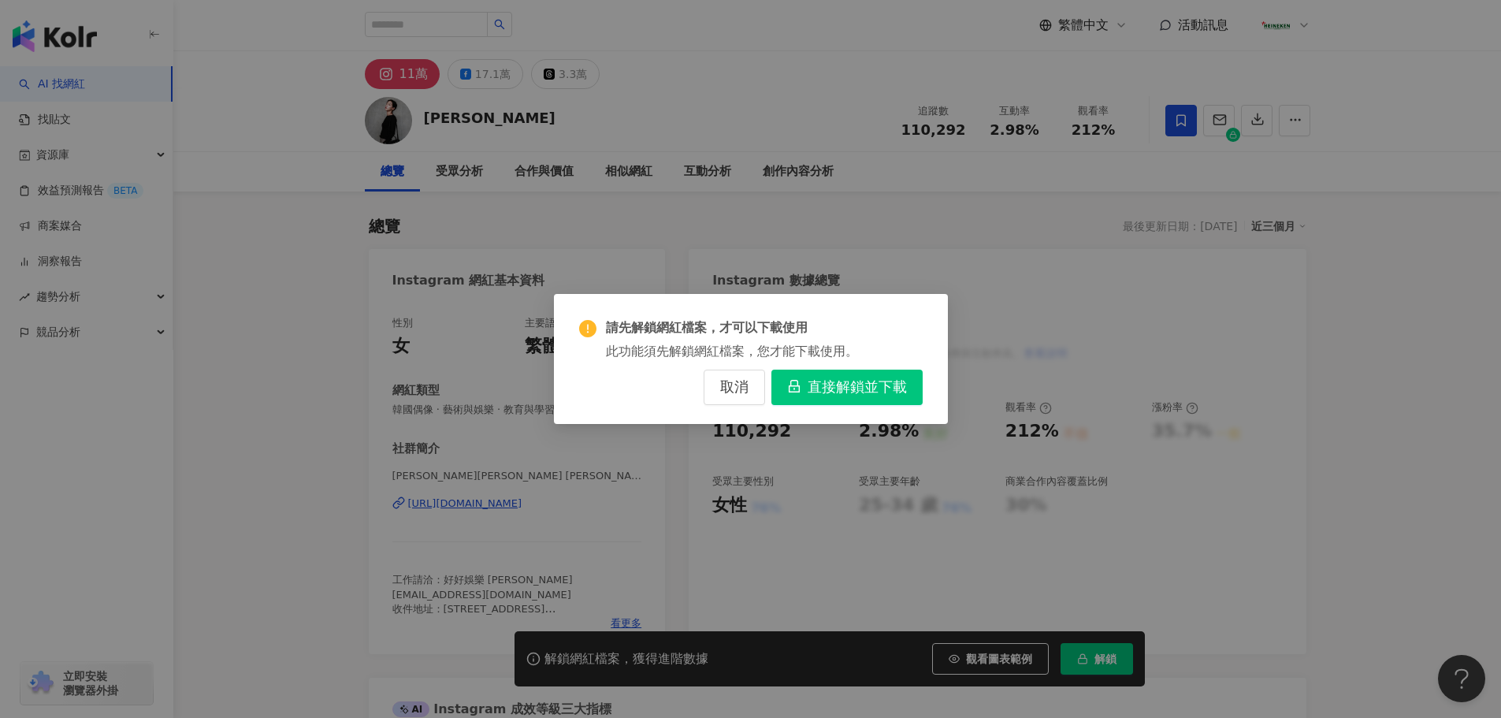
click at [743, 390] on span "取消" at bounding box center [734, 387] width 28 height 17
